Goal: Task Accomplishment & Management: Manage account settings

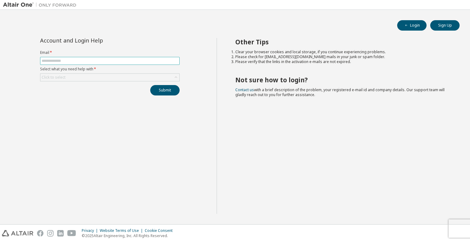
click at [95, 59] on input "text" at bounding box center [110, 60] width 136 height 5
type input "**********"
click at [84, 75] on div "Click to select" at bounding box center [109, 77] width 139 height 7
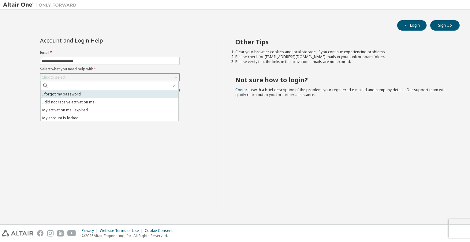
click at [86, 96] on li "I forgot my password" at bounding box center [110, 94] width 138 height 8
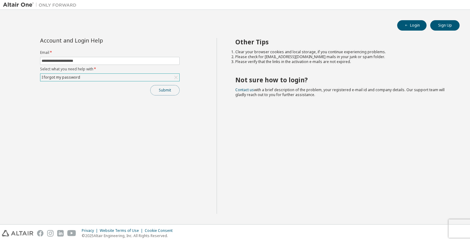
click at [160, 89] on button "Submit" at bounding box center [164, 90] width 29 height 10
click at [161, 88] on button "Submit" at bounding box center [164, 90] width 29 height 10
click at [71, 62] on input "text" at bounding box center [110, 60] width 136 height 5
click at [95, 58] on span at bounding box center [109, 61] width 139 height 8
click at [95, 61] on input "text" at bounding box center [110, 60] width 136 height 5
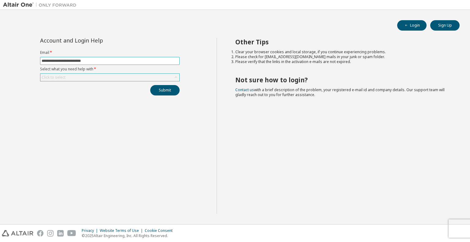
type input "**********"
click at [86, 78] on div "Click to select" at bounding box center [109, 77] width 139 height 7
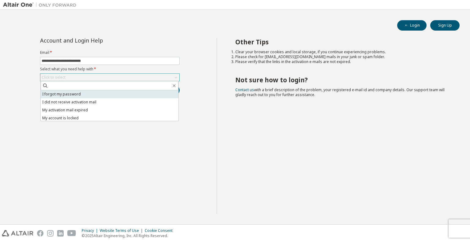
click at [80, 91] on li "I forgot my password" at bounding box center [110, 94] width 138 height 8
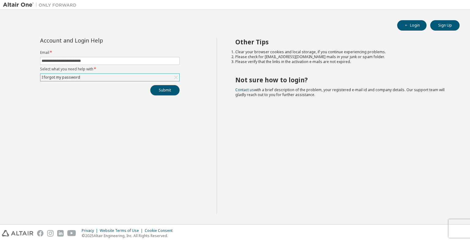
click at [158, 87] on button "Submit" at bounding box center [164, 90] width 29 height 10
